Goal: Information Seeking & Learning: Learn about a topic

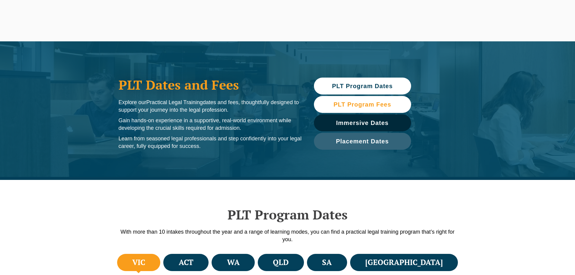
click at [362, 109] on link "PLT Program Fees" at bounding box center [362, 104] width 97 height 17
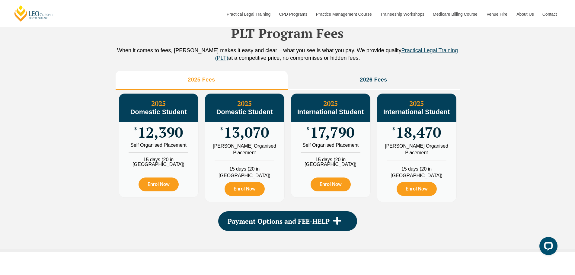
scroll to position [702, 0]
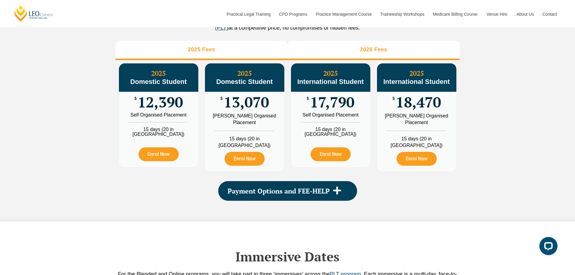
click at [374, 53] on h3 "2026 Fees" at bounding box center [373, 49] width 27 height 7
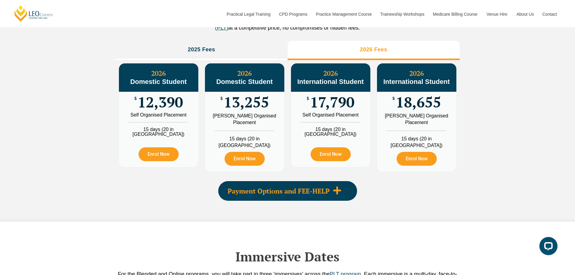
click at [292, 192] on span "Payment Options and FEE-HELP" at bounding box center [278, 191] width 102 height 7
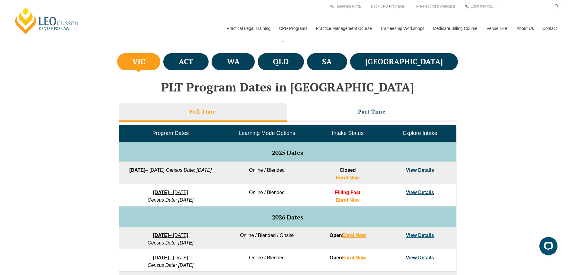
scroll to position [129, 0]
